Goal: Task Accomplishment & Management: Manage account settings

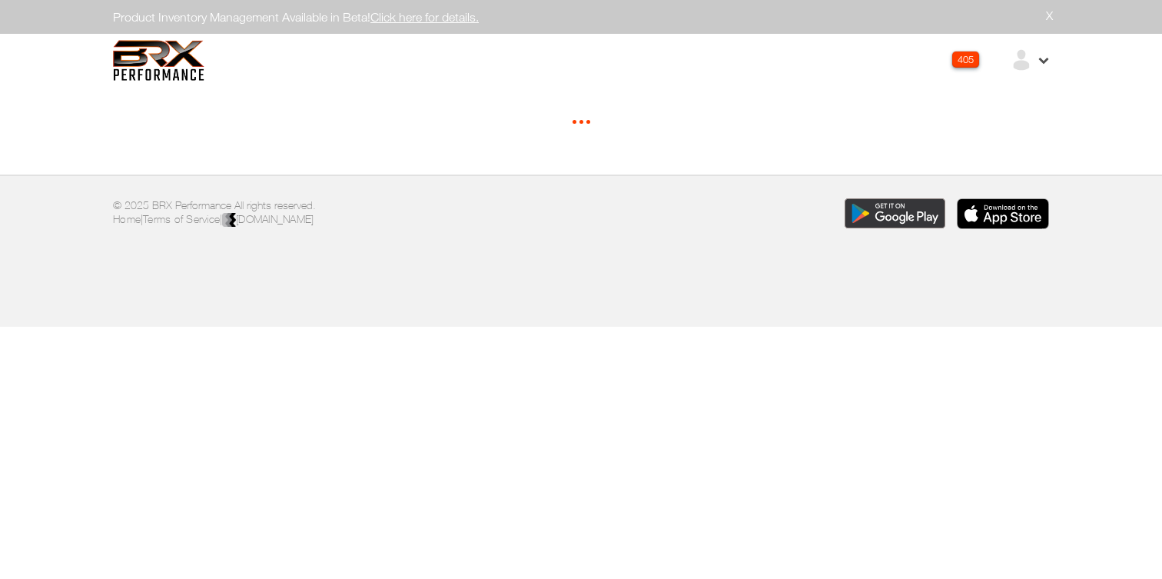
select select "*"
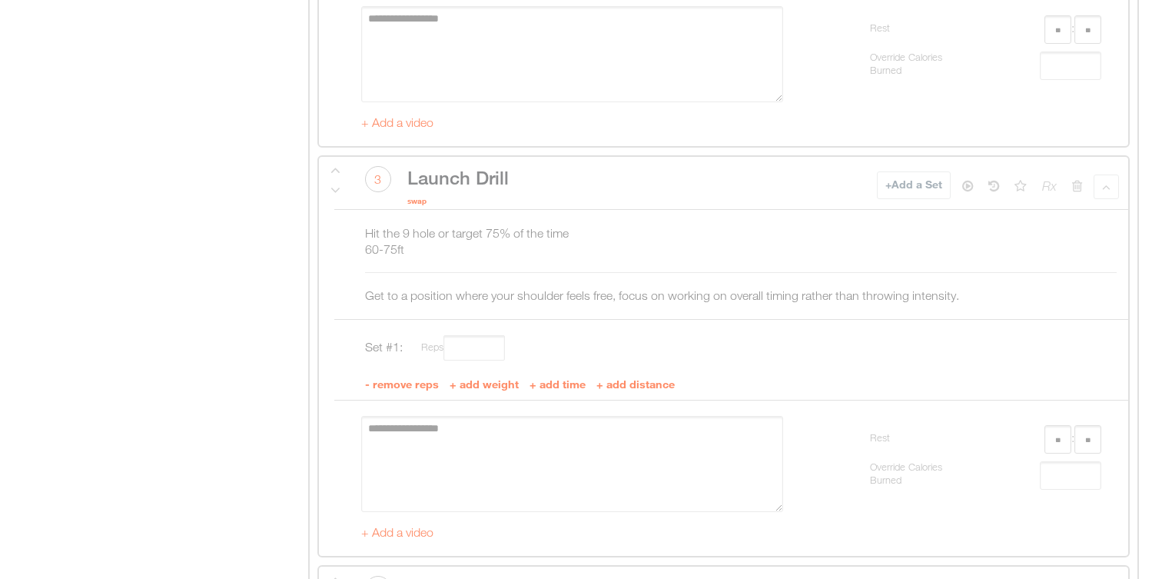
scroll to position [4579, 0]
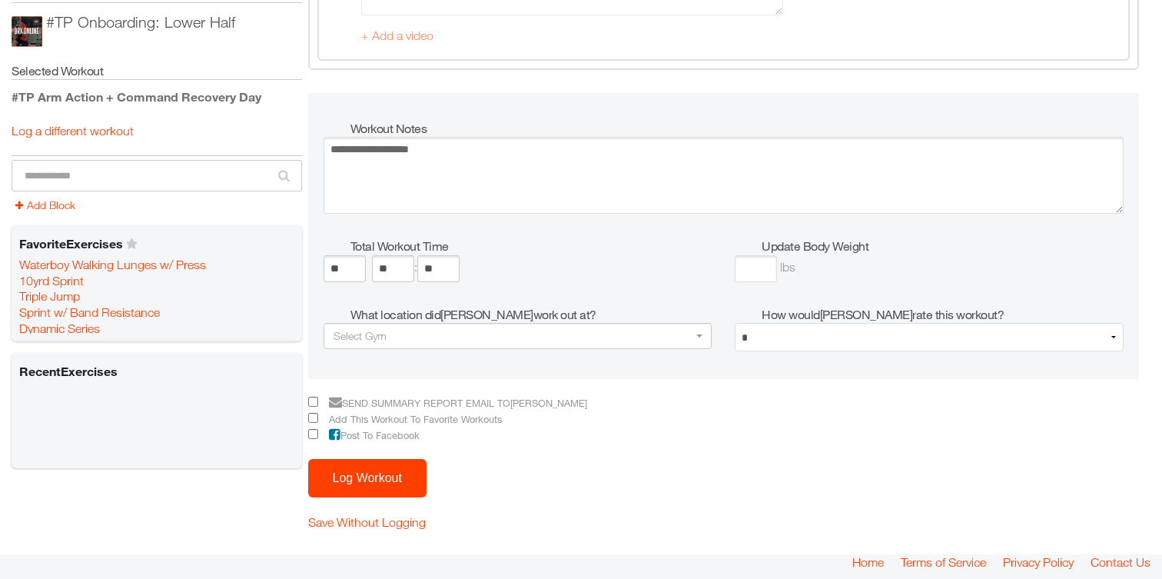
click at [368, 487] on button "Log Workout" at bounding box center [367, 478] width 118 height 38
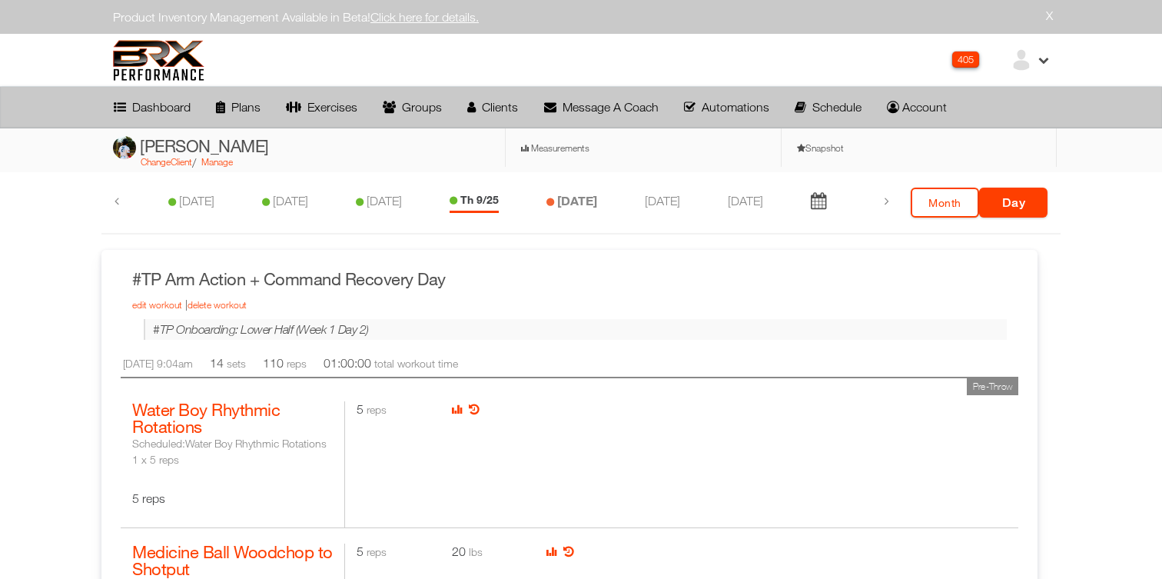
click at [554, 204] on icon at bounding box center [551, 202] width 8 height 9
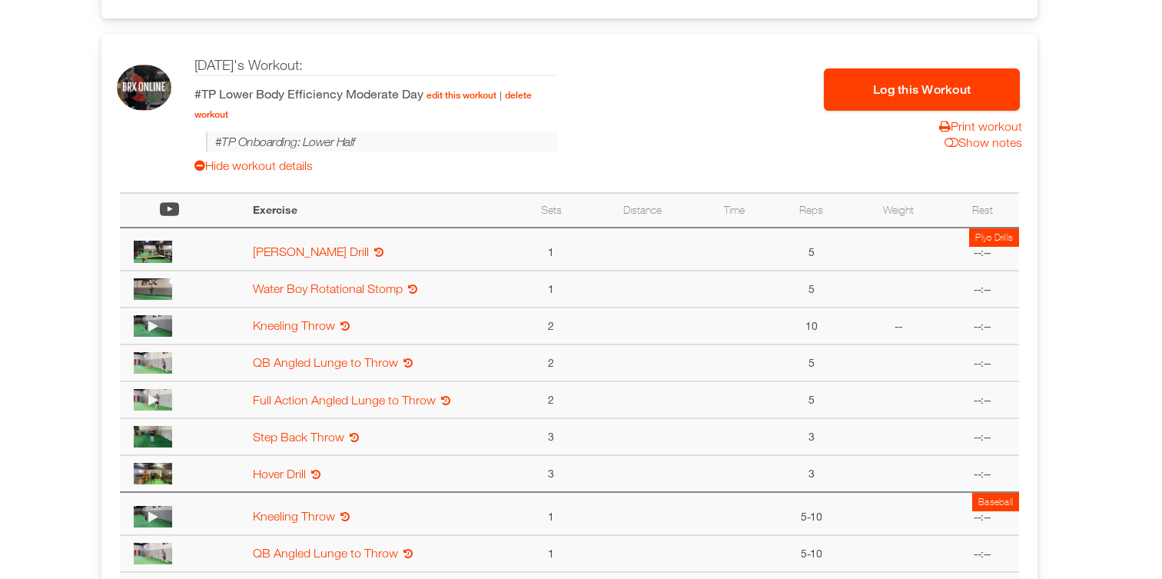
scroll to position [1036, 0]
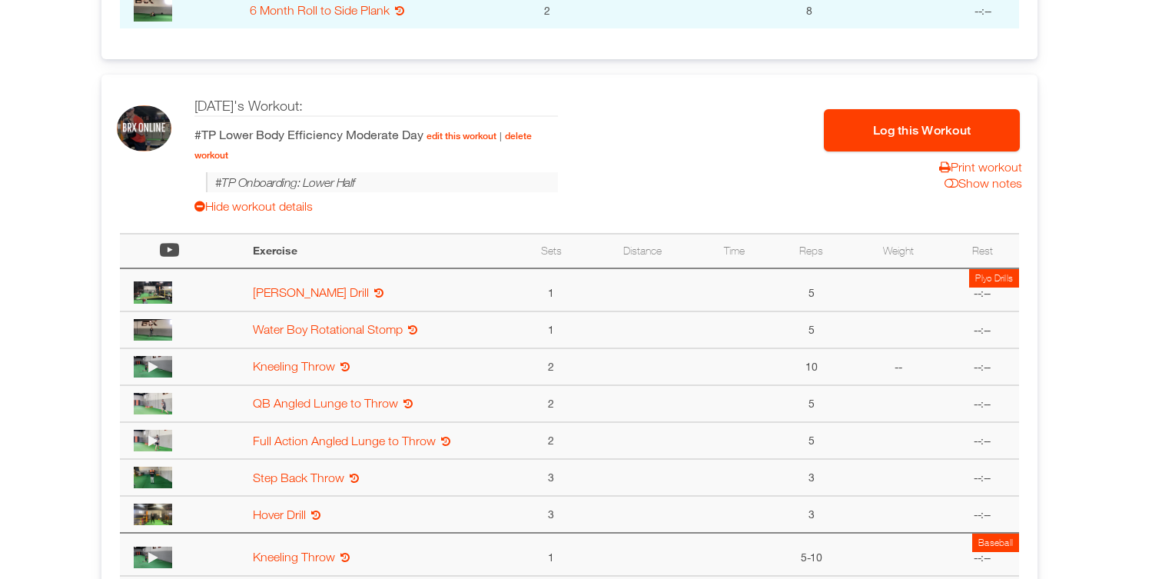
click at [877, 129] on button "Log this Workout" at bounding box center [922, 130] width 196 height 42
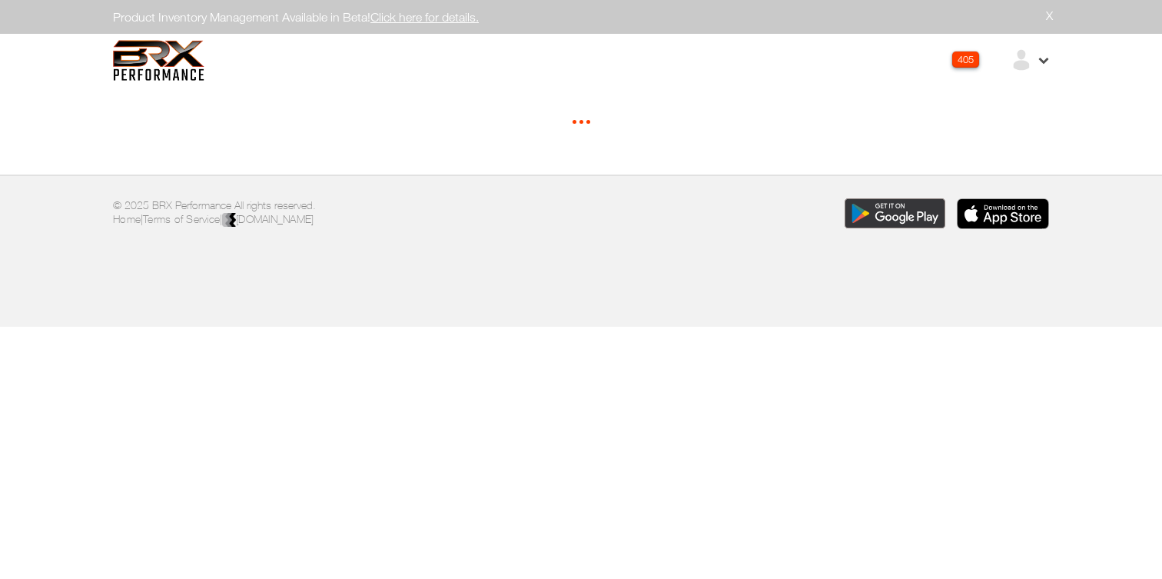
select select "*"
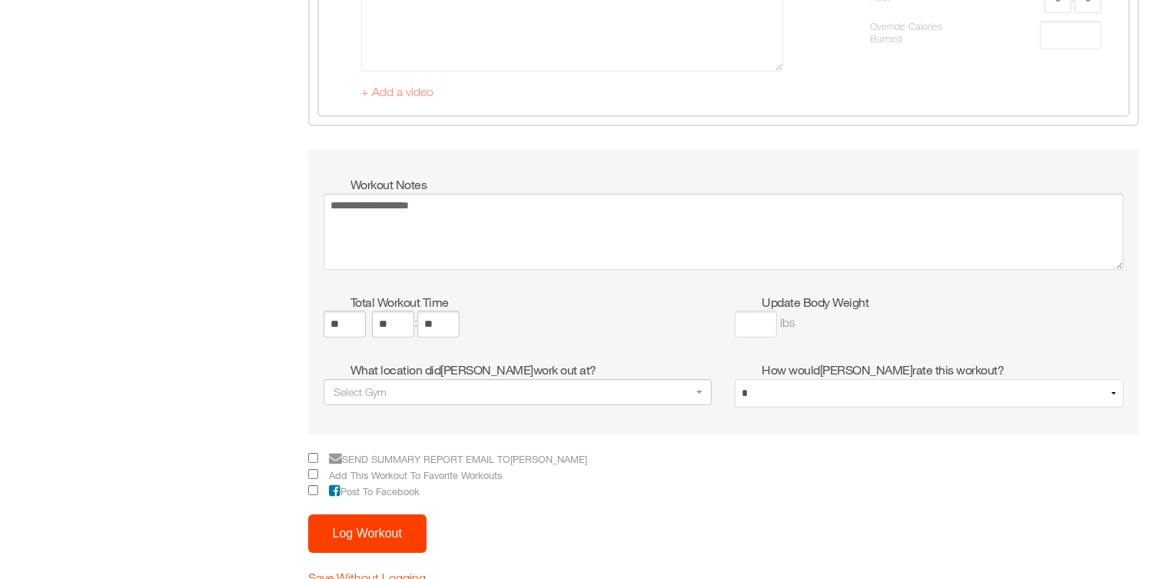
scroll to position [5546, 0]
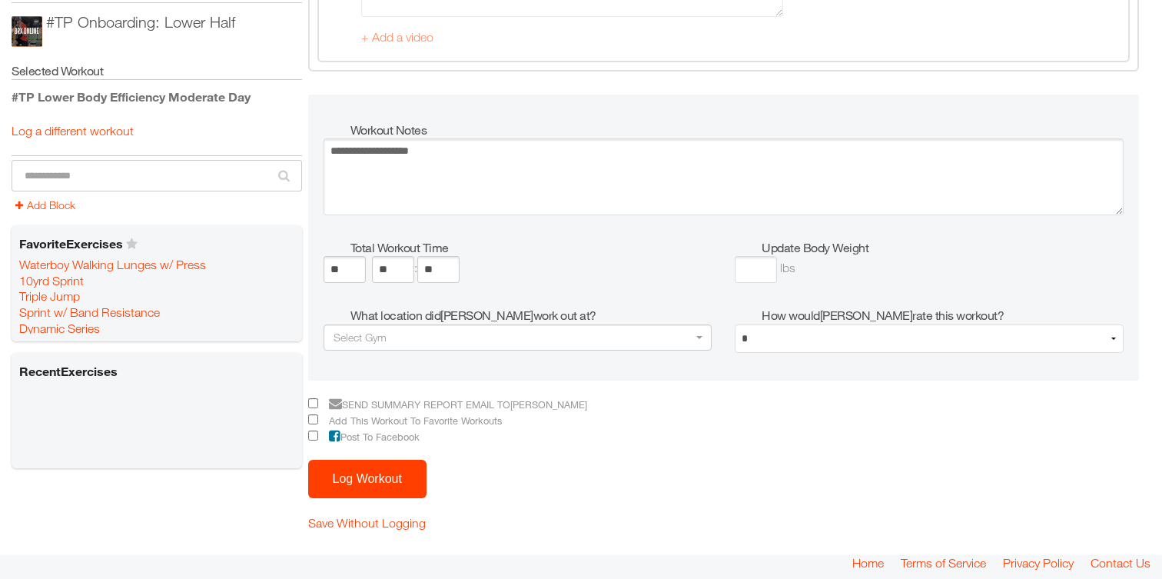
click at [386, 467] on button "Log Workout" at bounding box center [367, 479] width 118 height 38
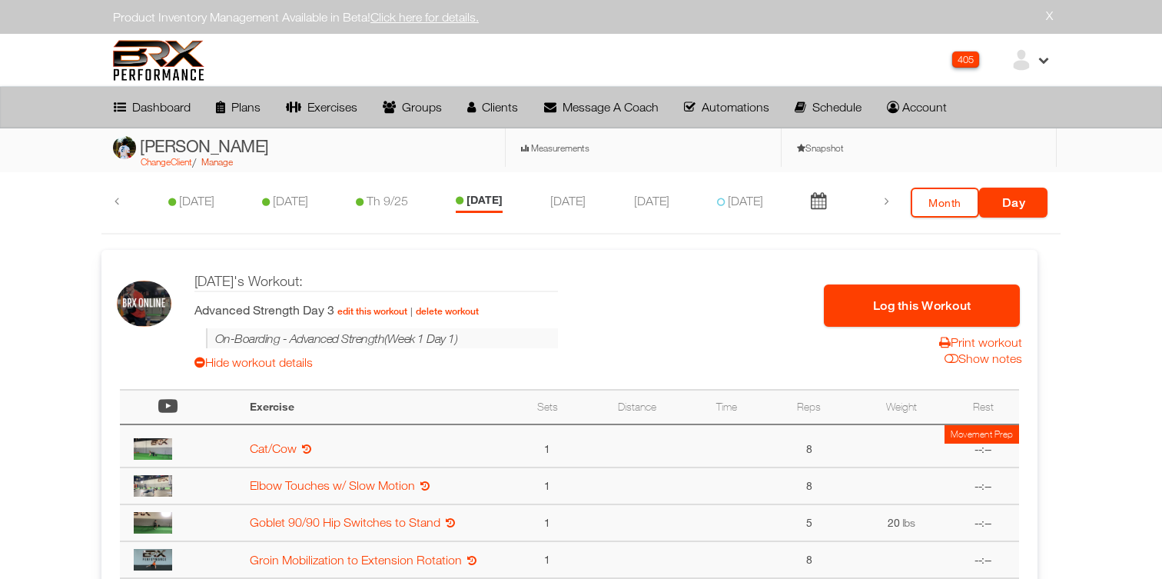
click at [224, 161] on link "Manage" at bounding box center [217, 162] width 32 height 12
select select "**********"
